Goal: Task Accomplishment & Management: Use online tool/utility

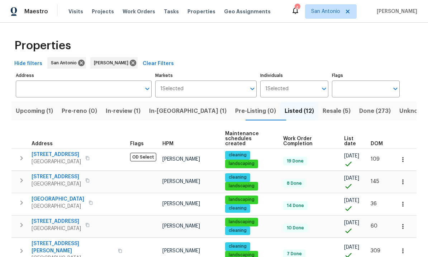
click at [346, 136] on span "List date" at bounding box center [352, 141] width 14 height 10
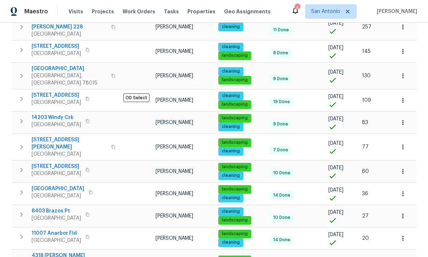
scroll to position [161, 0]
click at [57, 252] on span "4318 [PERSON_NAME]" at bounding box center [58, 255] width 53 height 7
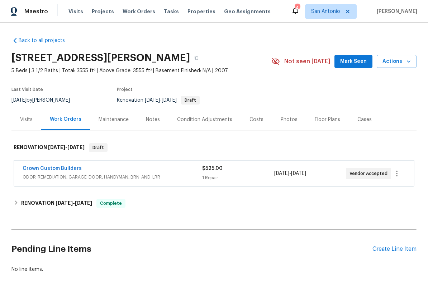
click at [15, 226] on div "Back to all projects [STREET_ADDRESS][PERSON_NAME] 5 Beds | 3 1/2 Baths | Total…" at bounding box center [214, 154] width 406 height 247
click at [58, 170] on link "Crown Custom Builders" at bounding box center [52, 168] width 59 height 5
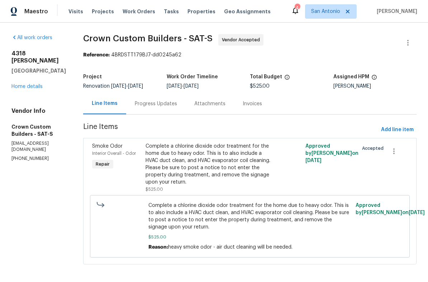
click at [150, 103] on div "Progress Updates" at bounding box center [156, 103] width 42 height 7
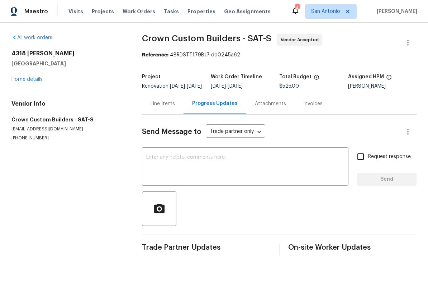
click at [22, 81] on link "Home details" at bounding box center [26, 79] width 31 height 5
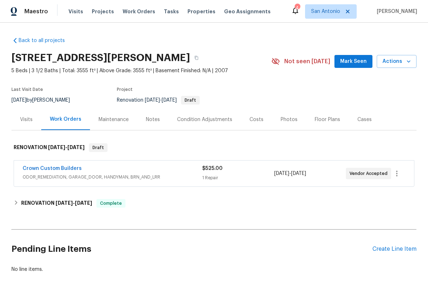
click at [360, 66] on button "Mark Seen" at bounding box center [354, 61] width 38 height 13
click at [73, 169] on link "Crown Custom Builders" at bounding box center [52, 168] width 59 height 5
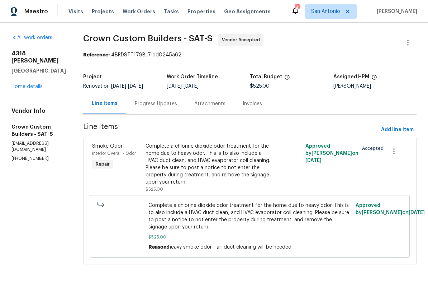
click at [147, 103] on div "Progress Updates" at bounding box center [156, 103] width 42 height 7
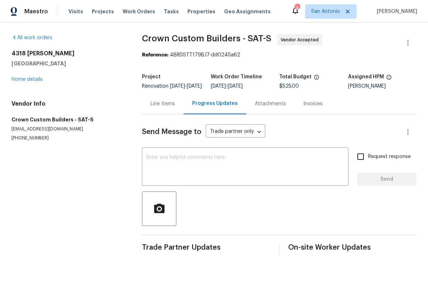
click at [192, 167] on textarea at bounding box center [245, 167] width 198 height 25
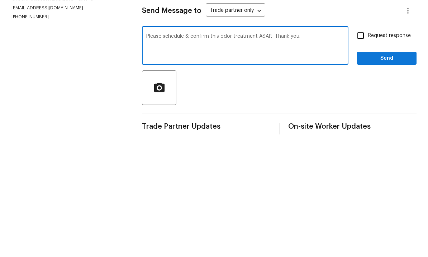
type textarea "Please schedule & confirm this odor treatment ASAP. Thank you."
click at [366, 149] on input "Request response" at bounding box center [360, 156] width 15 height 15
checkbox input "true"
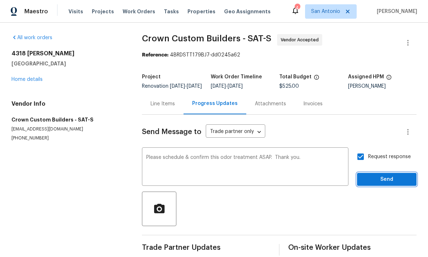
click at [390, 173] on button "Send" at bounding box center [387, 179] width 60 height 13
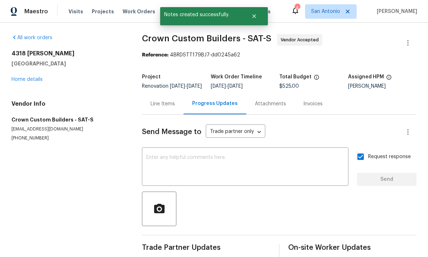
click at [27, 59] on div "[STREET_ADDRESS][PERSON_NAME] Home details" at bounding box center [67, 66] width 113 height 33
click at [20, 77] on link "Home details" at bounding box center [26, 79] width 31 height 5
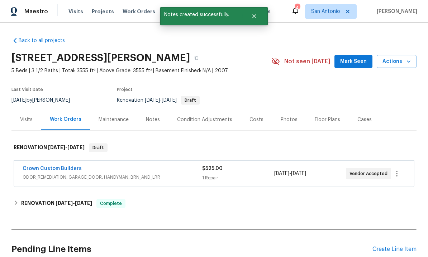
click at [357, 57] on span "Mark Seen" at bounding box center [354, 61] width 27 height 9
